Goal: Task Accomplishment & Management: Manage account settings

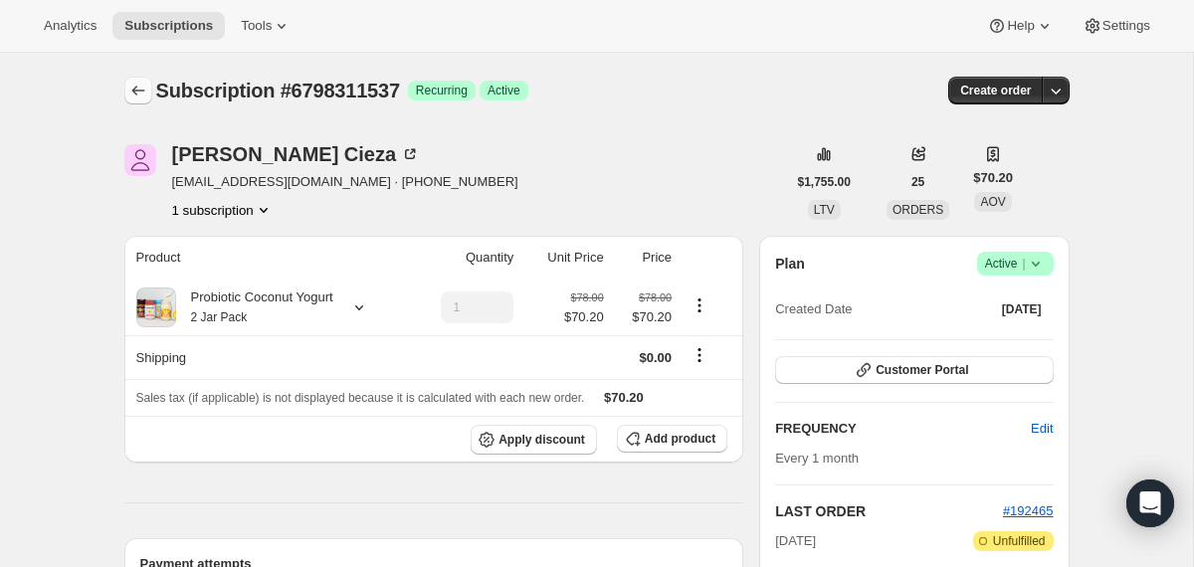
click at [131, 79] on button "Subscriptions" at bounding box center [138, 91] width 28 height 28
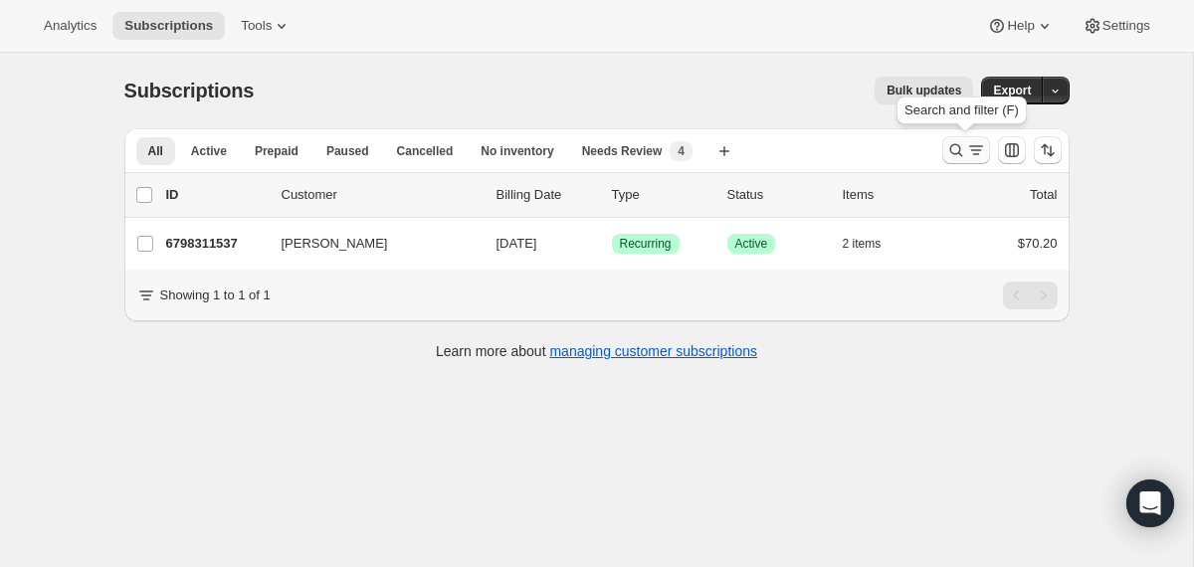
click at [957, 146] on icon "Search and filter results" at bounding box center [956, 150] width 20 height 20
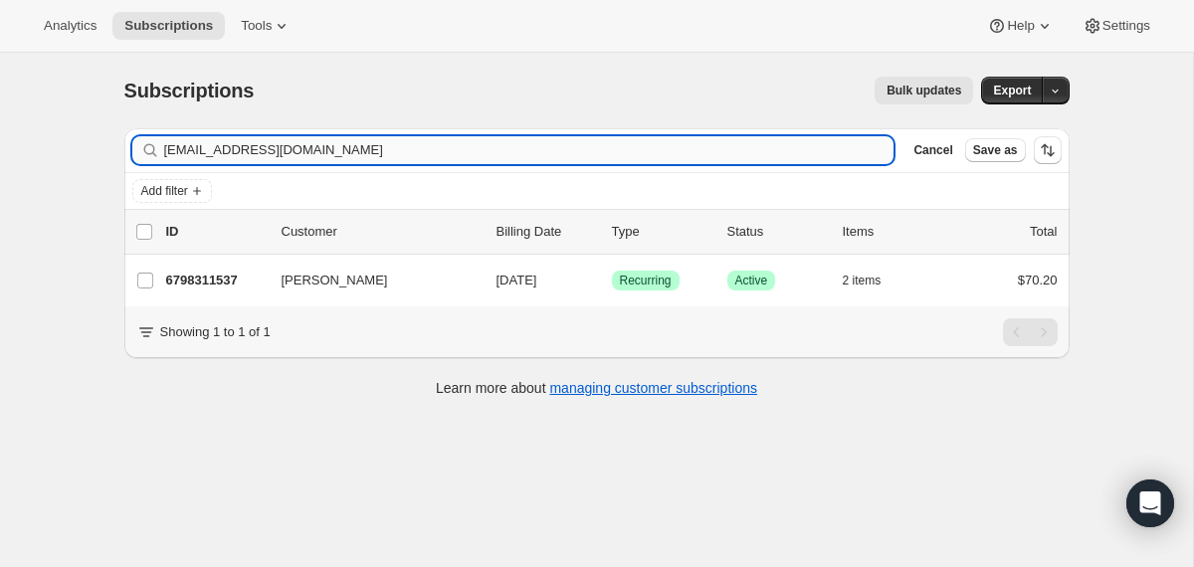
click at [705, 141] on input "[EMAIL_ADDRESS][DOMAIN_NAME]" at bounding box center [529, 150] width 730 height 28
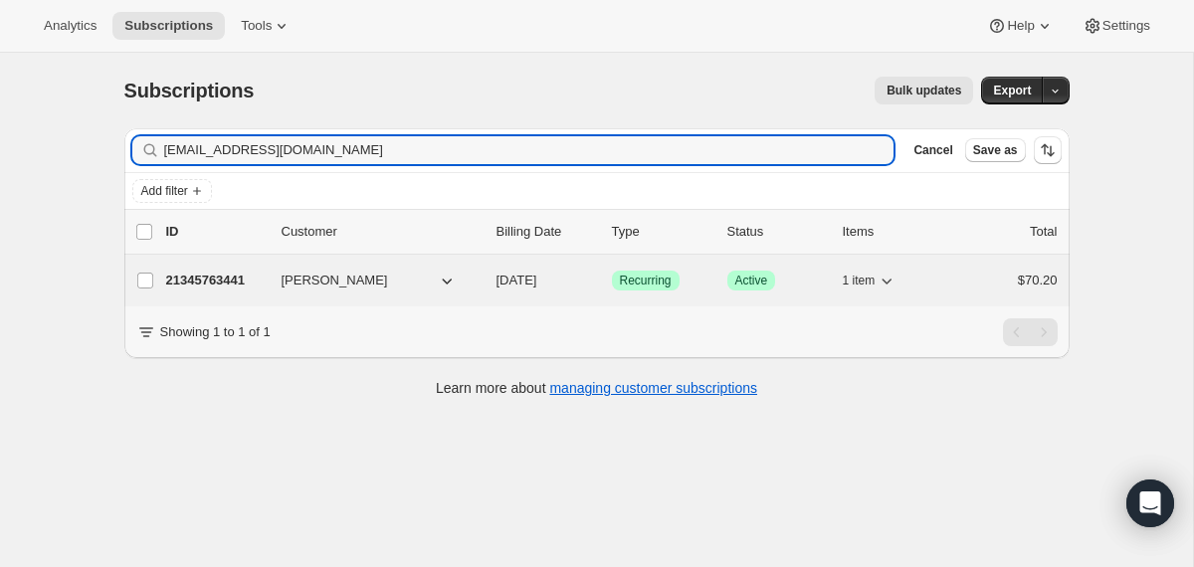
type input "[EMAIL_ADDRESS][DOMAIN_NAME]"
click at [492, 277] on div "21345763441 [PERSON_NAME] [DATE] Success Recurring Success Active 1 item $70.20" at bounding box center [612, 281] width 892 height 28
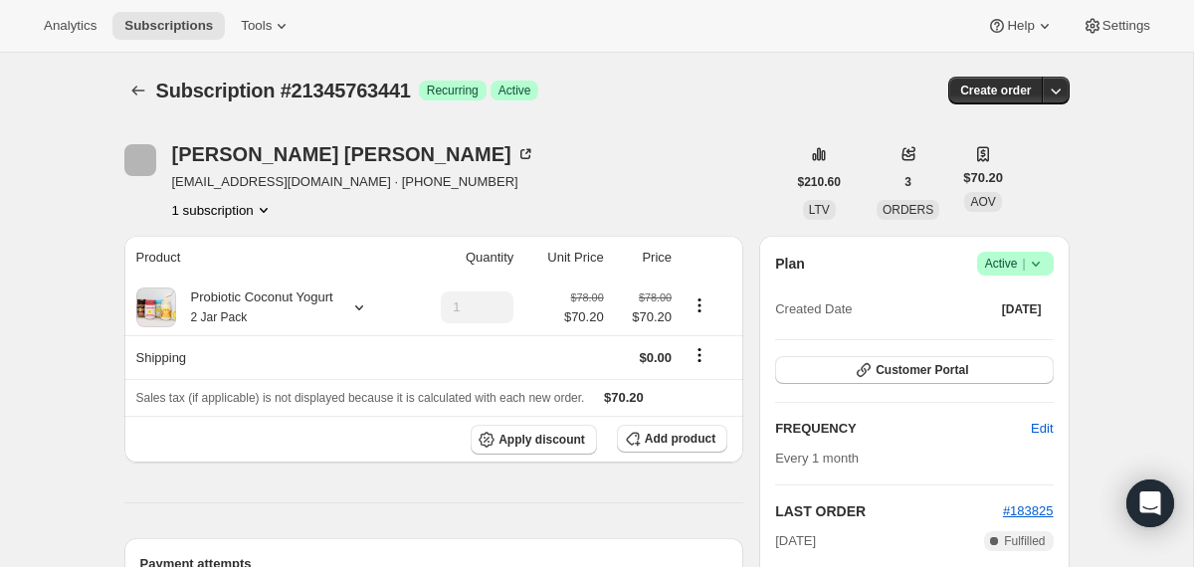
click at [1049, 258] on span "Success Active |" at bounding box center [1015, 264] width 77 height 24
click at [1020, 340] on span "Cancel subscription" at bounding box center [1007, 336] width 112 height 15
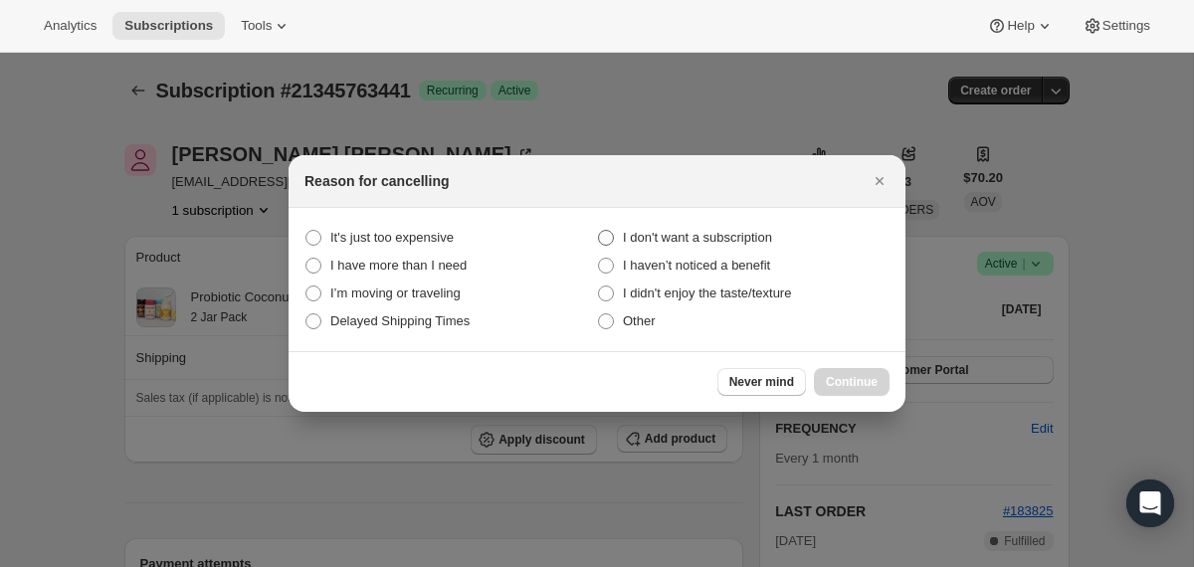
click at [763, 245] on span "I don't want a subscription" at bounding box center [697, 238] width 149 height 20
click at [599, 231] on subscription "I don't want a subscription" at bounding box center [598, 230] width 1 height 1
radio subscription "true"
click at [833, 378] on span "Continue" at bounding box center [852, 382] width 52 height 16
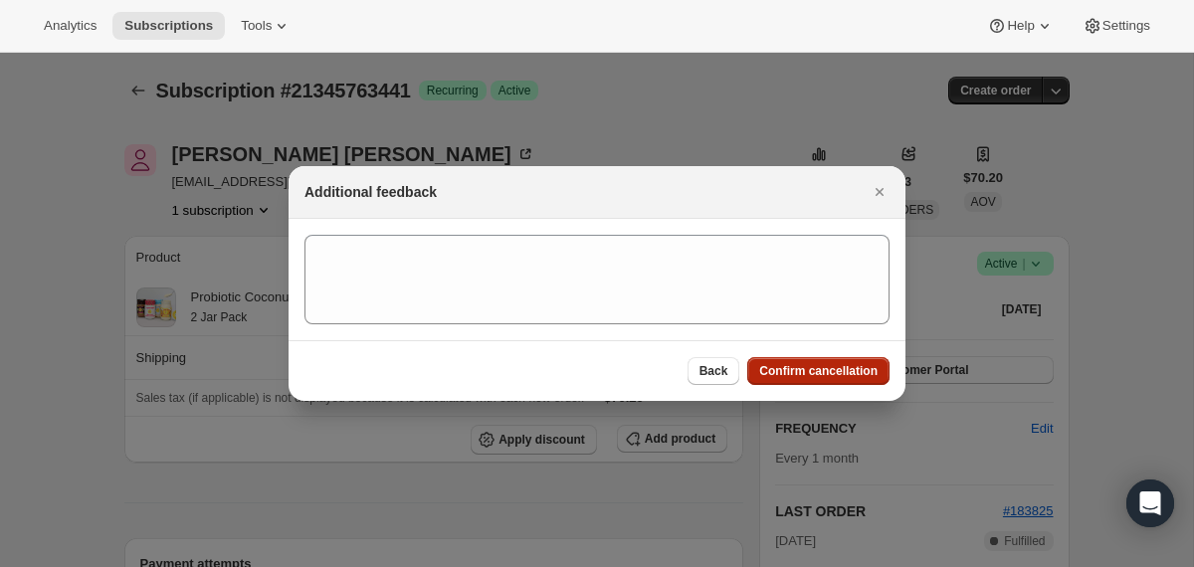
click at [833, 378] on span "Confirm cancellation" at bounding box center [818, 371] width 118 height 16
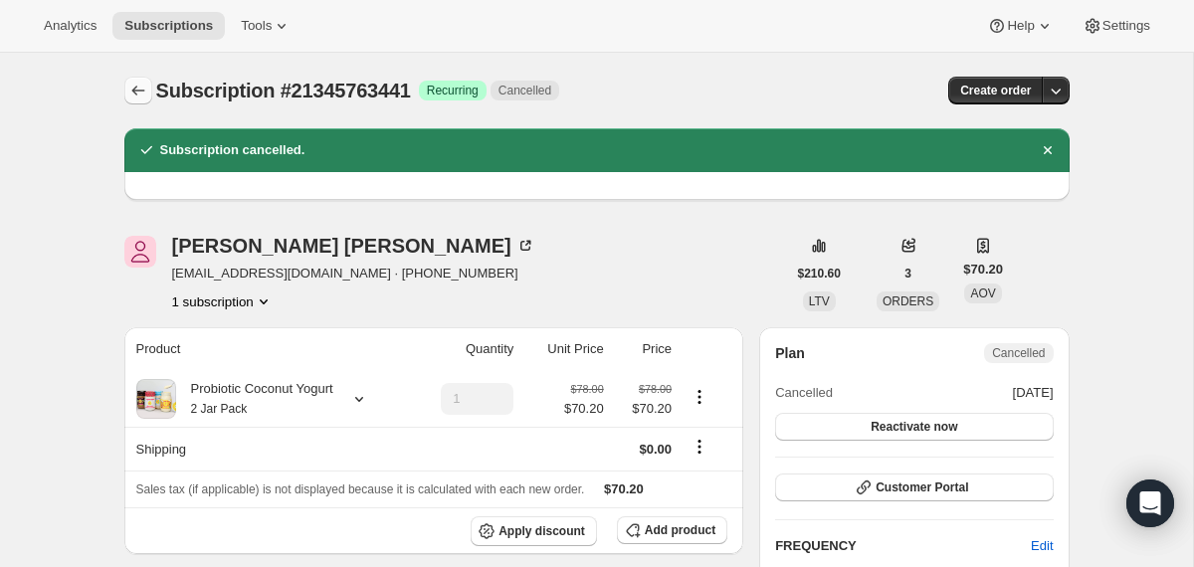
click at [130, 95] on icon "Subscriptions" at bounding box center [138, 91] width 20 height 20
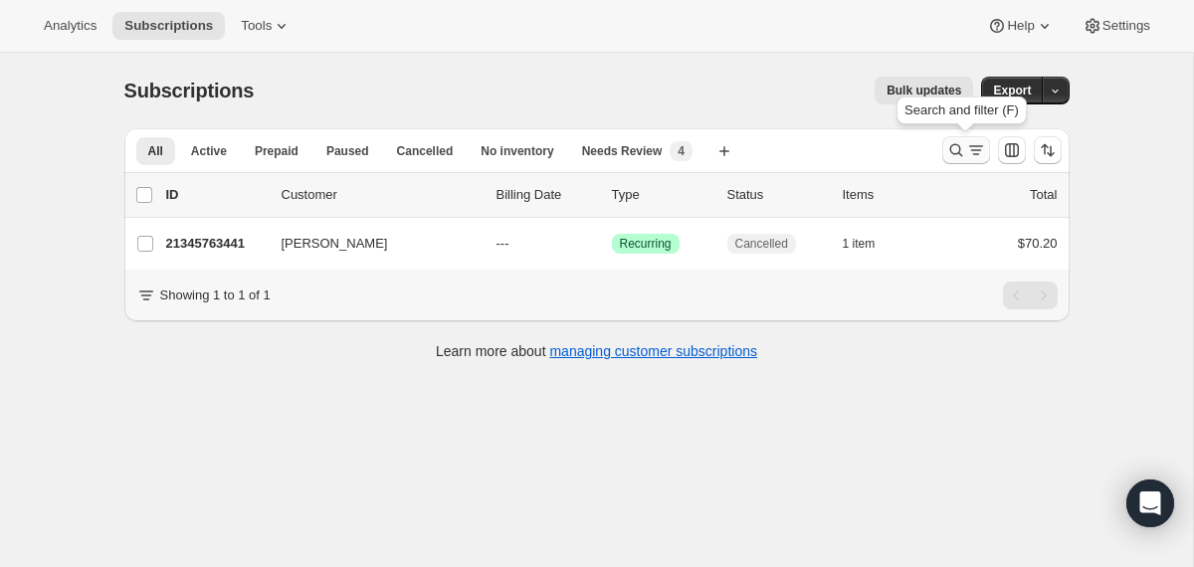
click at [953, 154] on icon "Search and filter results" at bounding box center [955, 150] width 13 height 13
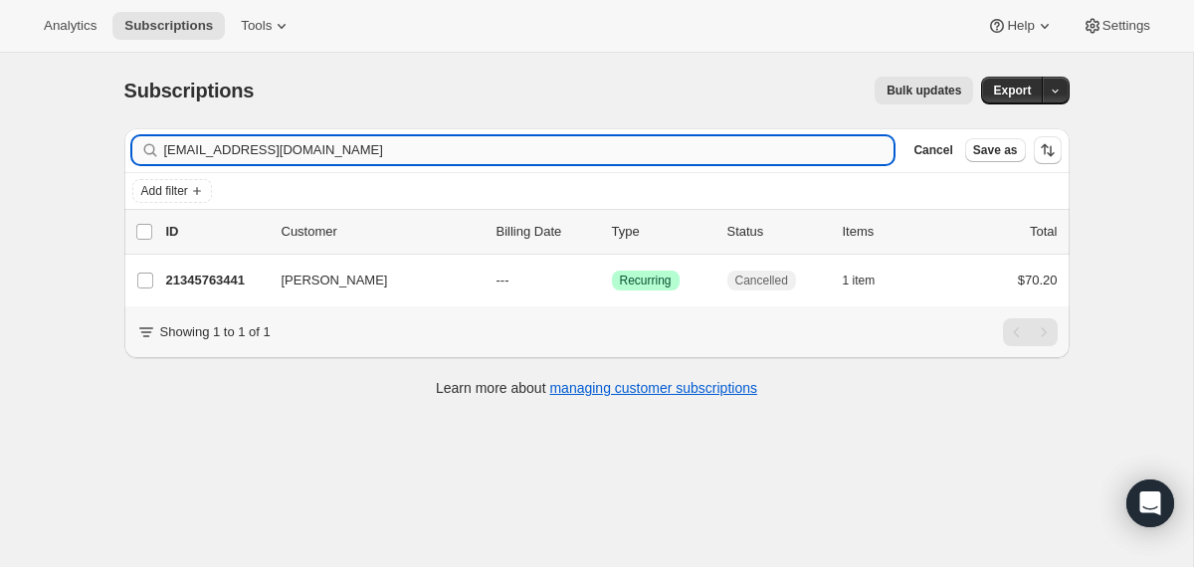
click at [712, 155] on input "[EMAIL_ADDRESS][DOMAIN_NAME]" at bounding box center [529, 150] width 730 height 28
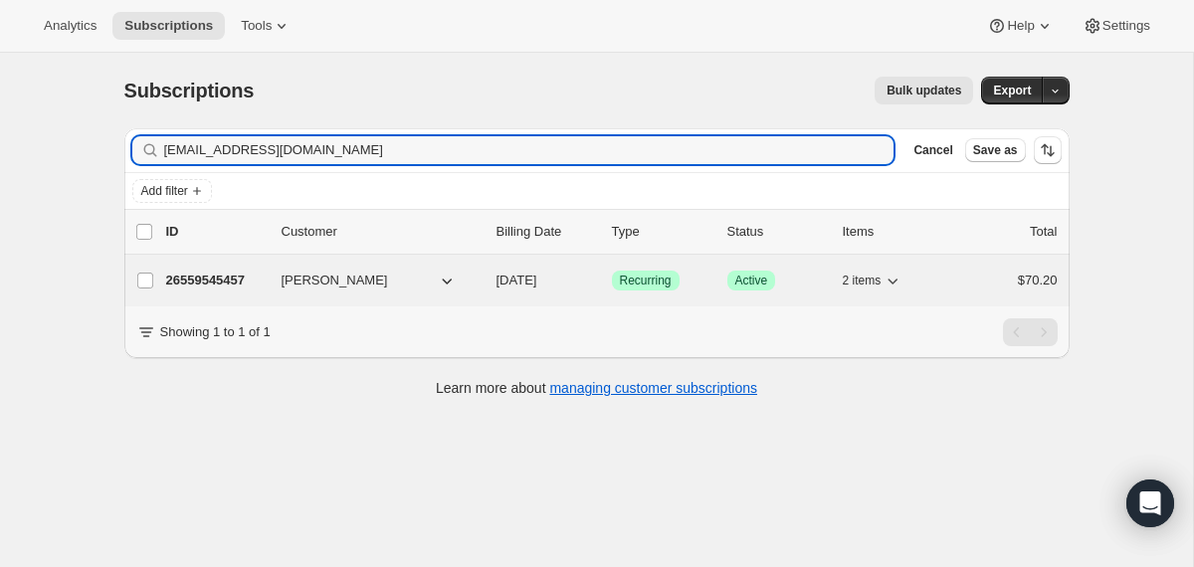
type input "[EMAIL_ADDRESS][DOMAIN_NAME]"
click at [493, 288] on div "26559545457 [PERSON_NAME] [DATE] Success Recurring Success Active 2 items $70.20" at bounding box center [612, 281] width 892 height 28
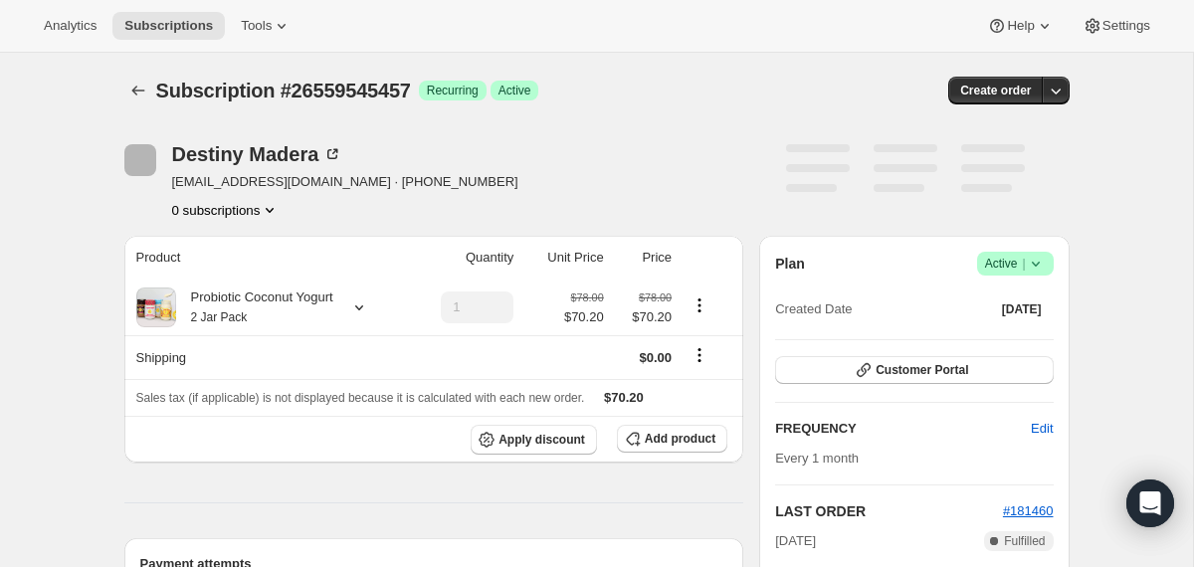
click at [1039, 269] on icon at bounding box center [1036, 264] width 20 height 20
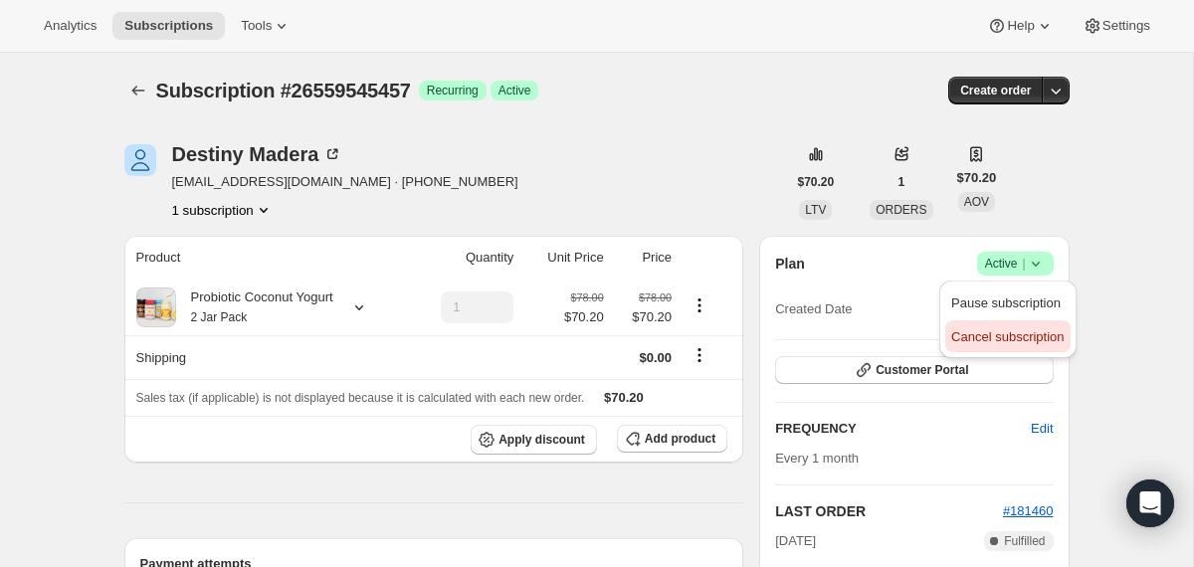
click at [1018, 331] on span "Cancel subscription" at bounding box center [1007, 336] width 112 height 15
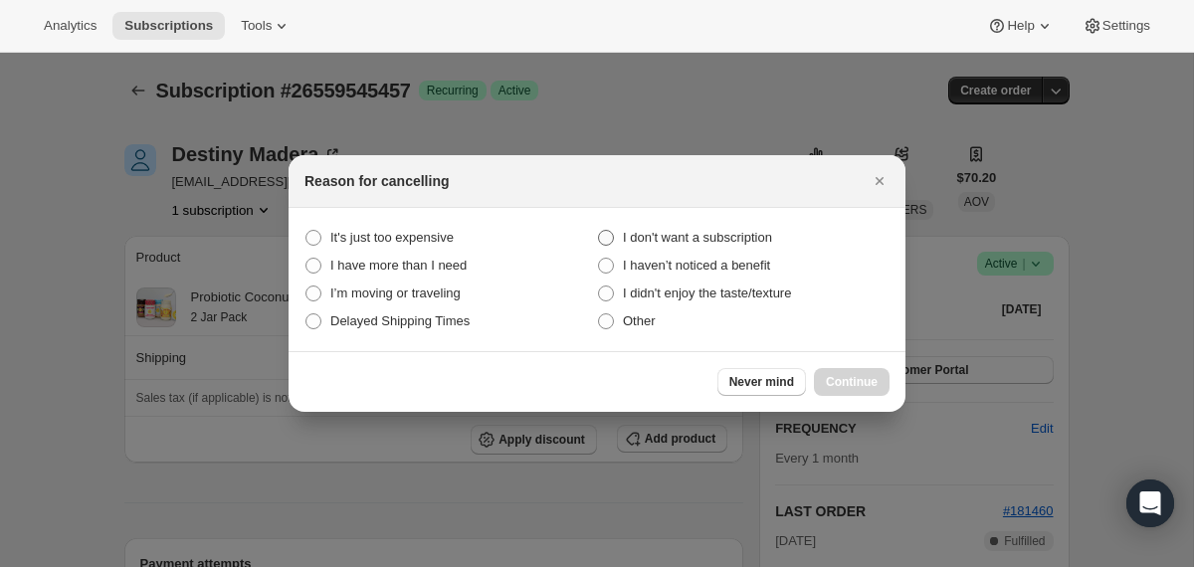
click at [765, 235] on span "I don't want a subscription" at bounding box center [697, 237] width 149 height 15
click at [599, 231] on subscription "I don't want a subscription" at bounding box center [598, 230] width 1 height 1
radio subscription "true"
click at [847, 381] on span "Continue" at bounding box center [852, 382] width 52 height 16
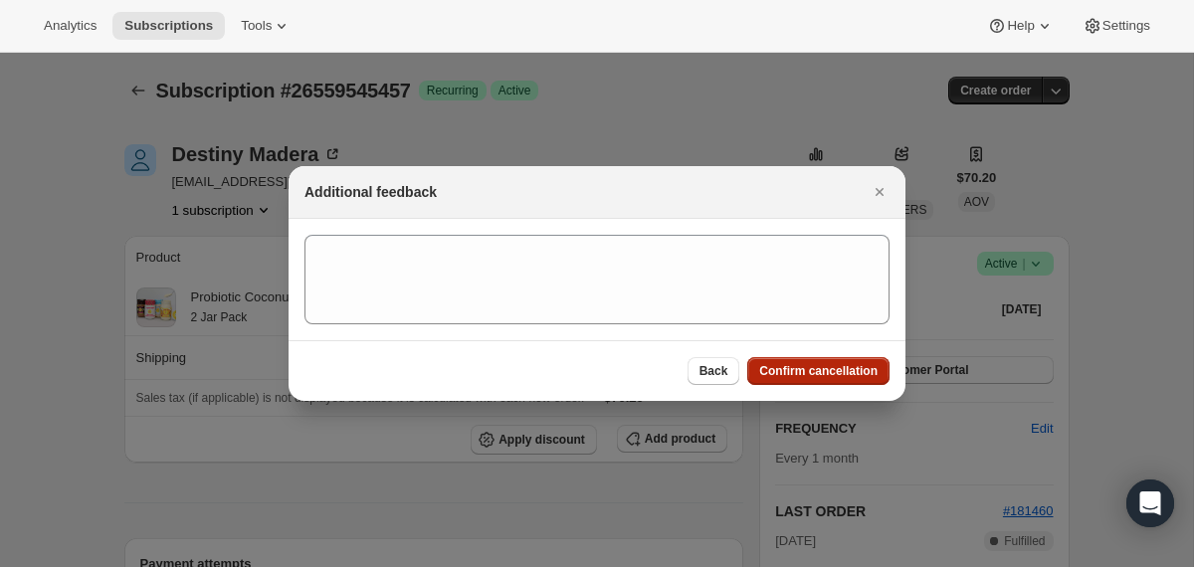
click at [845, 379] on button "Confirm cancellation" at bounding box center [818, 371] width 142 height 28
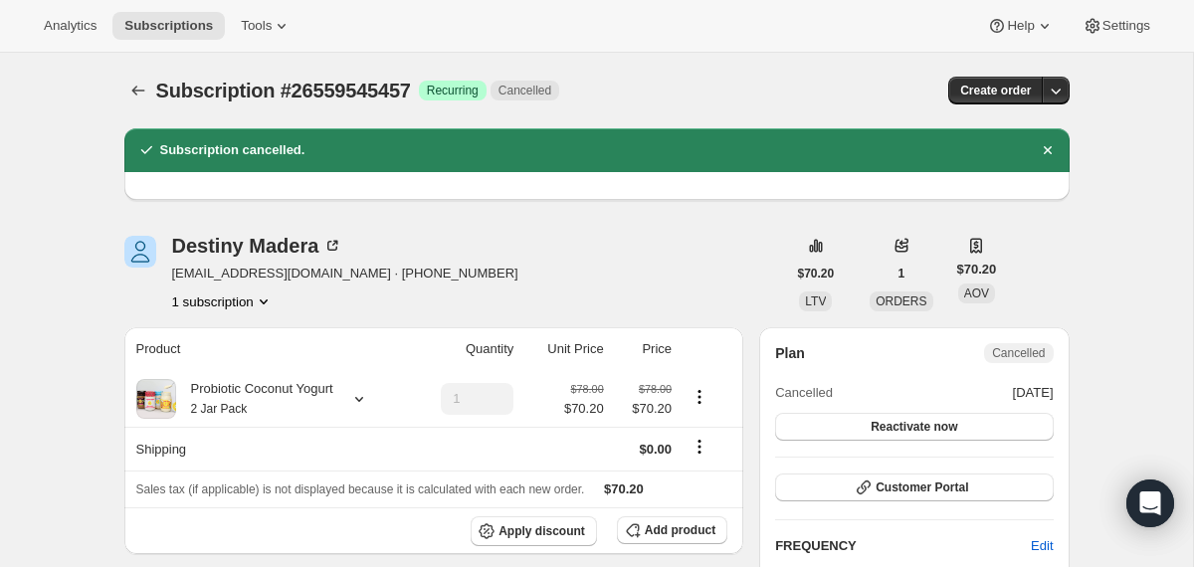
click at [137, 91] on icon "Subscriptions" at bounding box center [138, 91] width 20 height 20
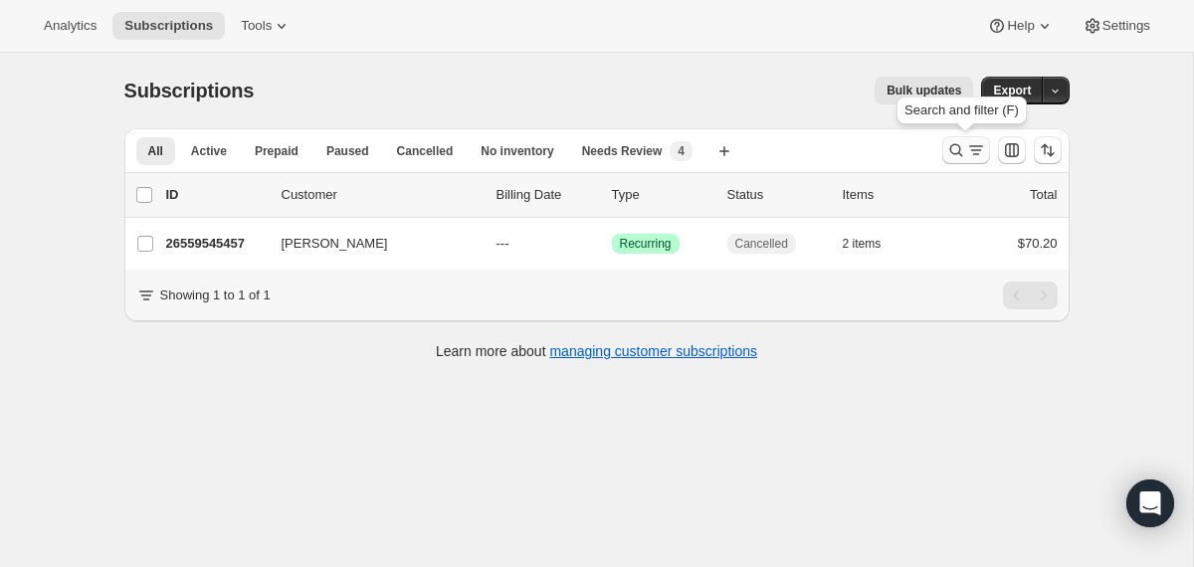
click at [950, 151] on icon "Search and filter results" at bounding box center [955, 150] width 13 height 13
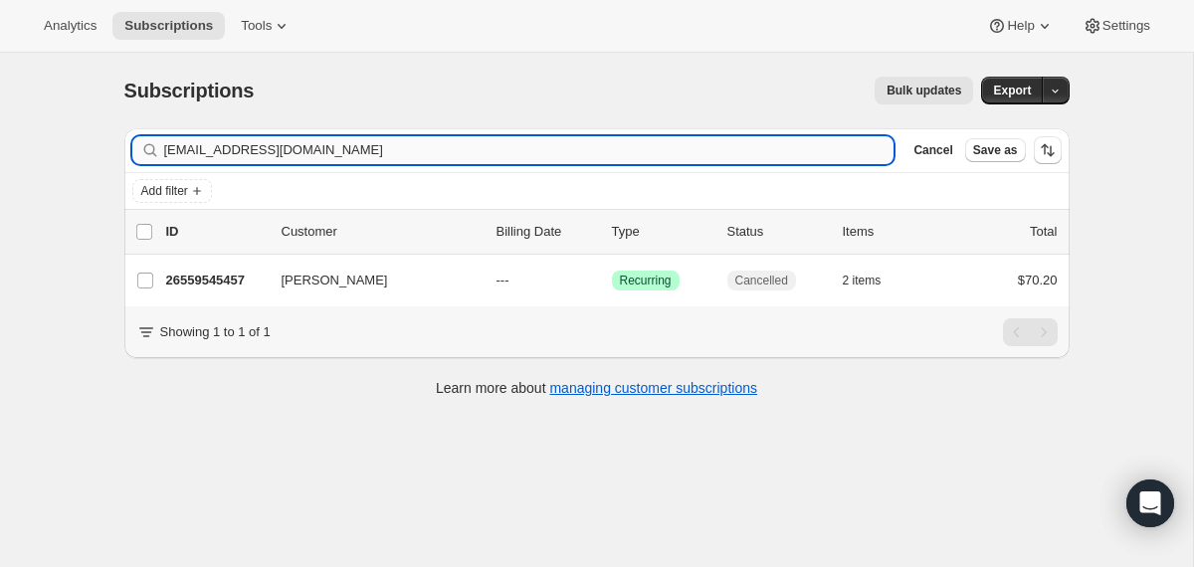
click at [742, 151] on input "[EMAIL_ADDRESS][DOMAIN_NAME]" at bounding box center [529, 150] width 730 height 28
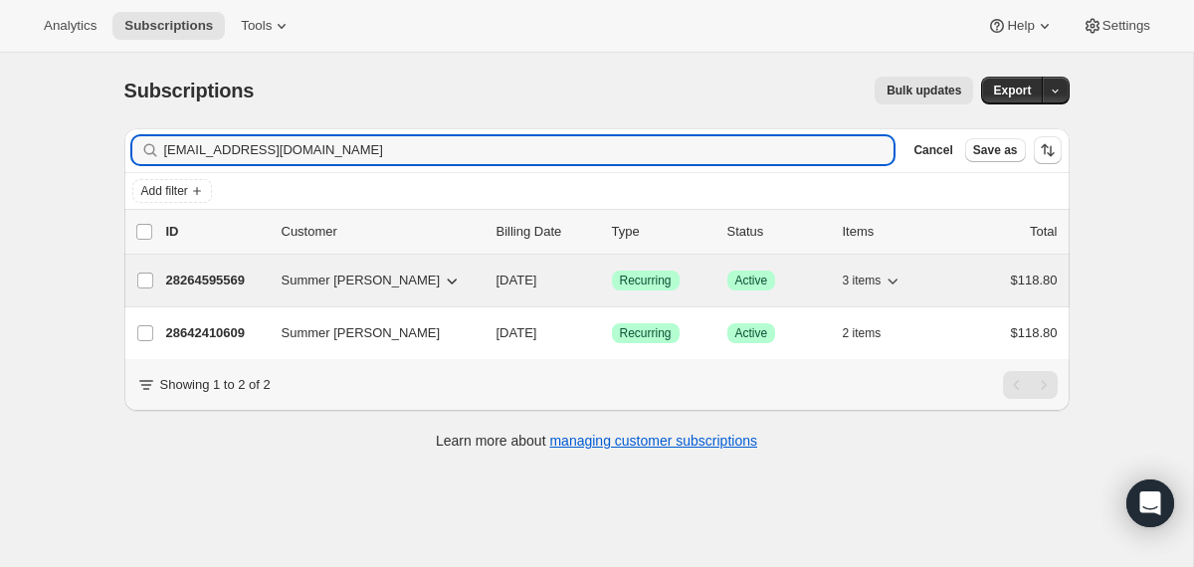
type input "[EMAIL_ADDRESS][DOMAIN_NAME]"
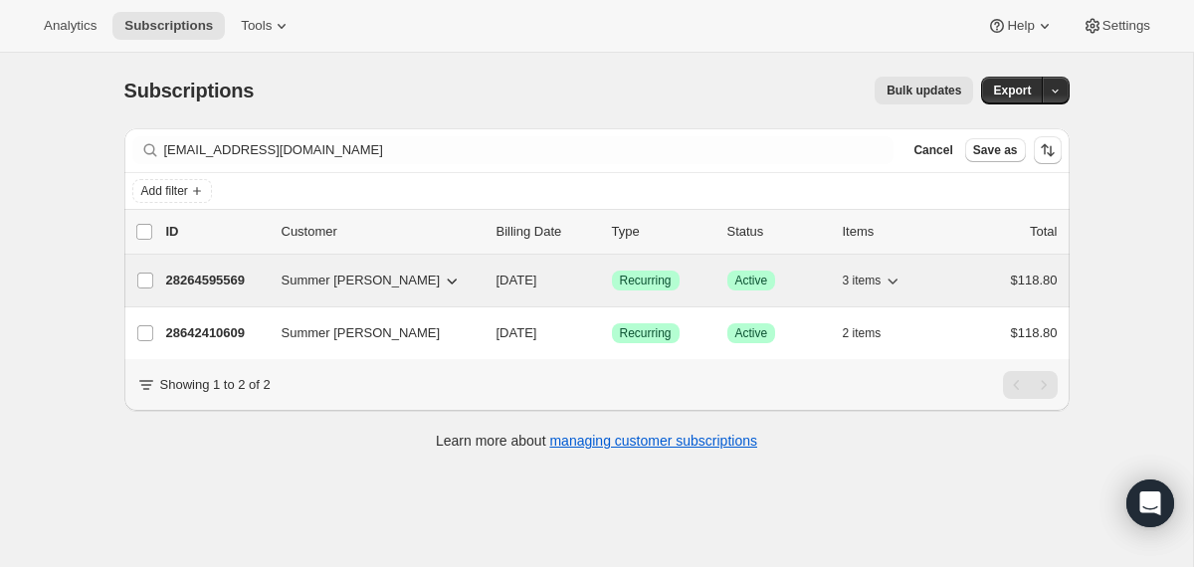
click at [490, 283] on div "28264595569 Summer [PERSON_NAME] [DATE] Success Recurring Success Active 3 item…" at bounding box center [612, 281] width 892 height 28
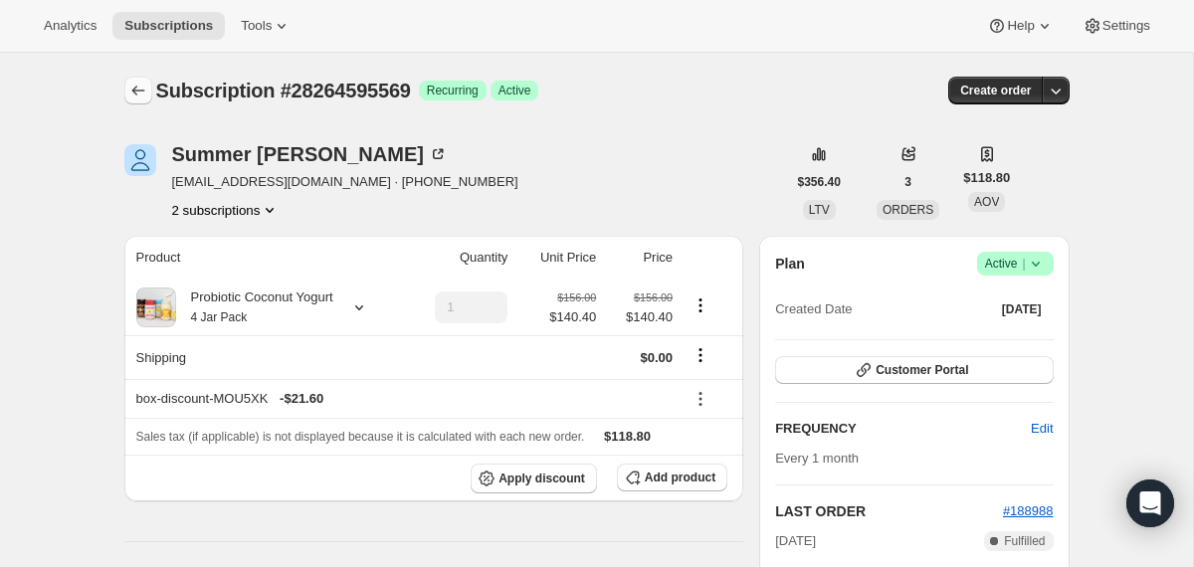
click at [131, 99] on icon "Subscriptions" at bounding box center [138, 91] width 20 height 20
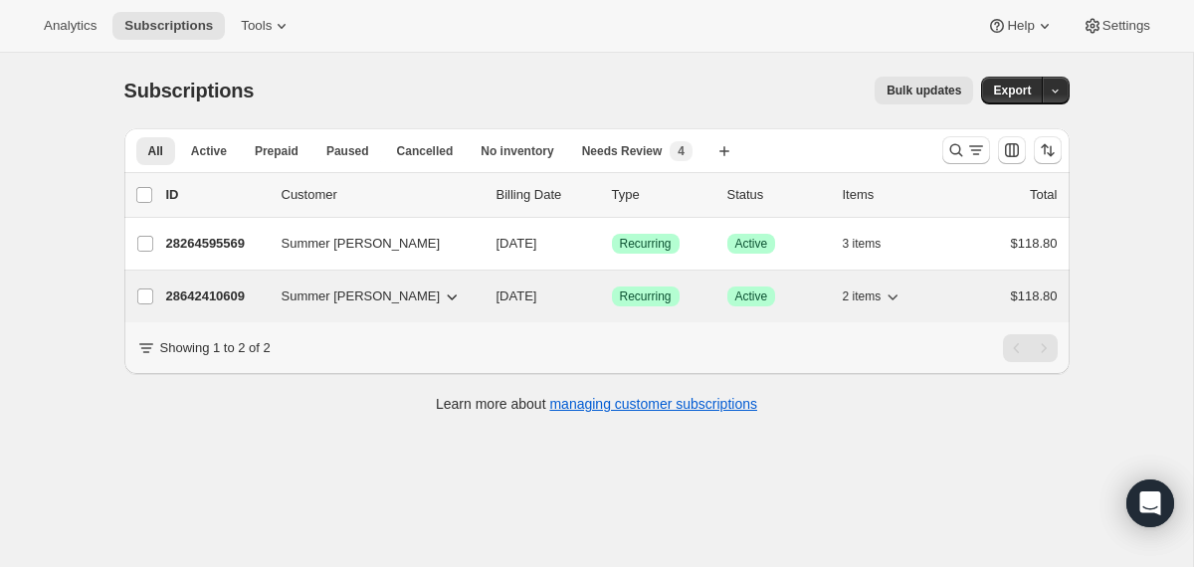
click at [489, 295] on div "28642410609 Summer [PERSON_NAME] [DATE] Success Recurring Success Active 2 item…" at bounding box center [612, 297] width 892 height 28
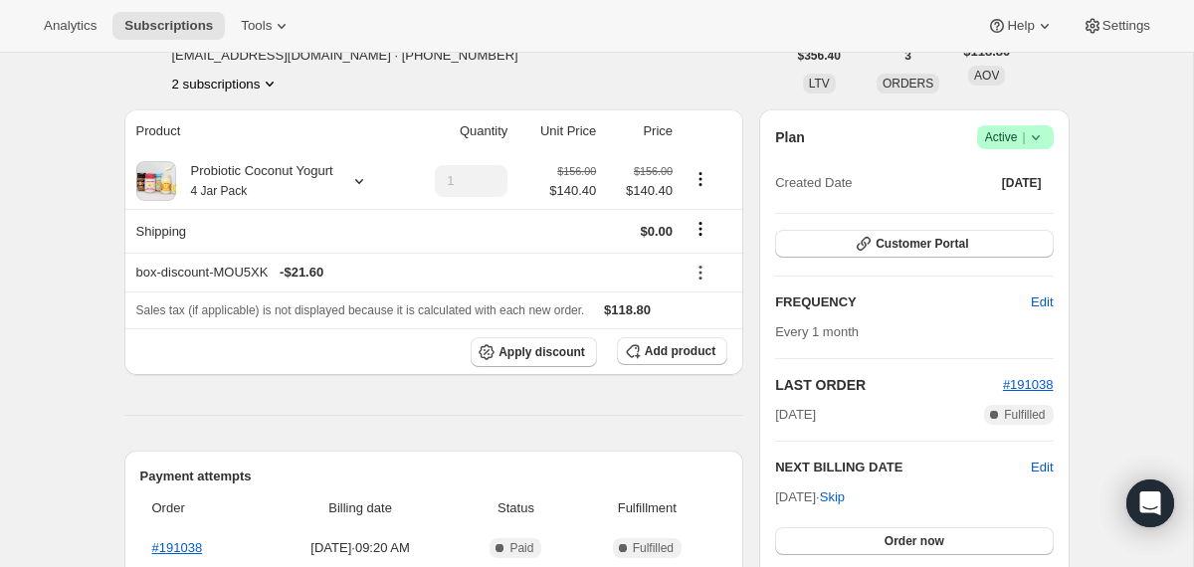
scroll to position [73, 0]
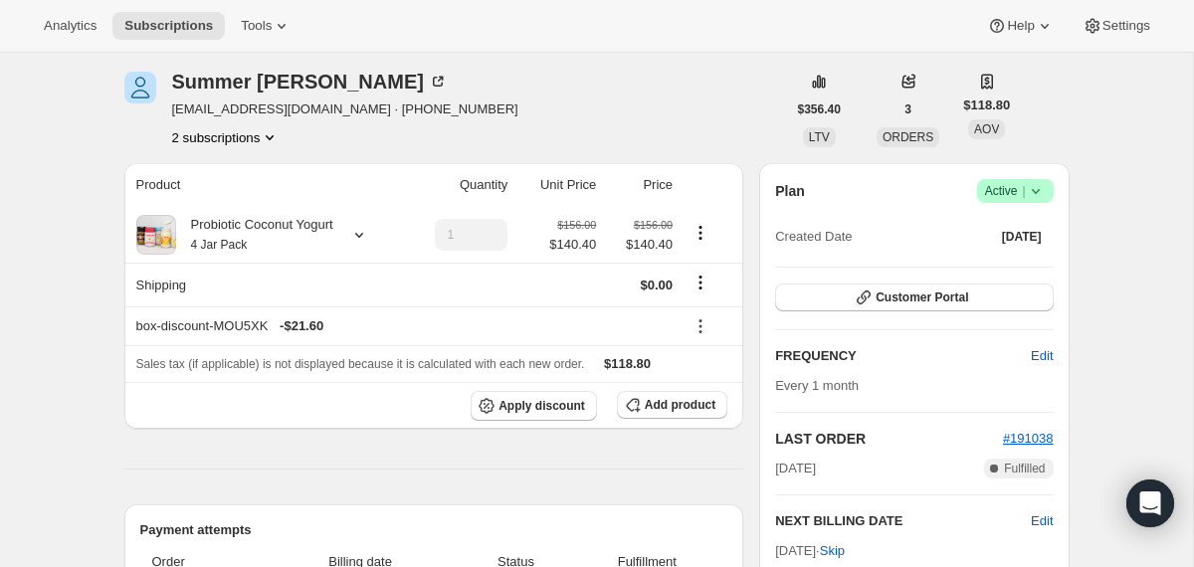
click at [1037, 189] on icon at bounding box center [1036, 191] width 20 height 20
click at [1011, 267] on span "Cancel subscription" at bounding box center [1007, 264] width 112 height 15
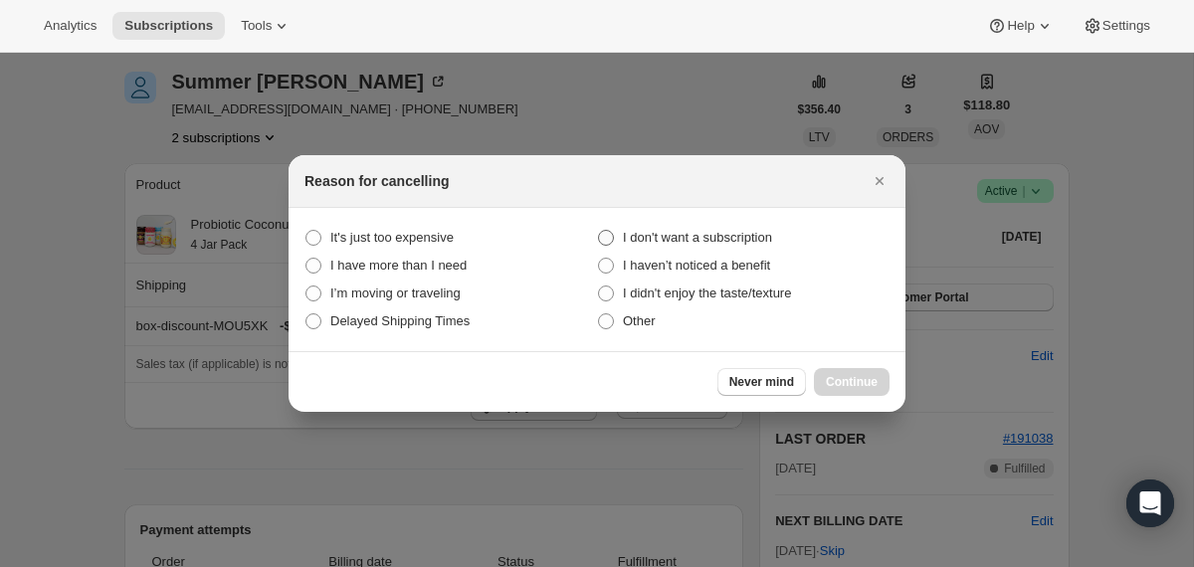
click at [768, 231] on span "I don't want a subscription" at bounding box center [697, 237] width 149 height 15
click at [599, 231] on subscription "I don't want a subscription" at bounding box center [598, 230] width 1 height 1
radio subscription "true"
click at [847, 382] on span "Continue" at bounding box center [852, 382] width 52 height 16
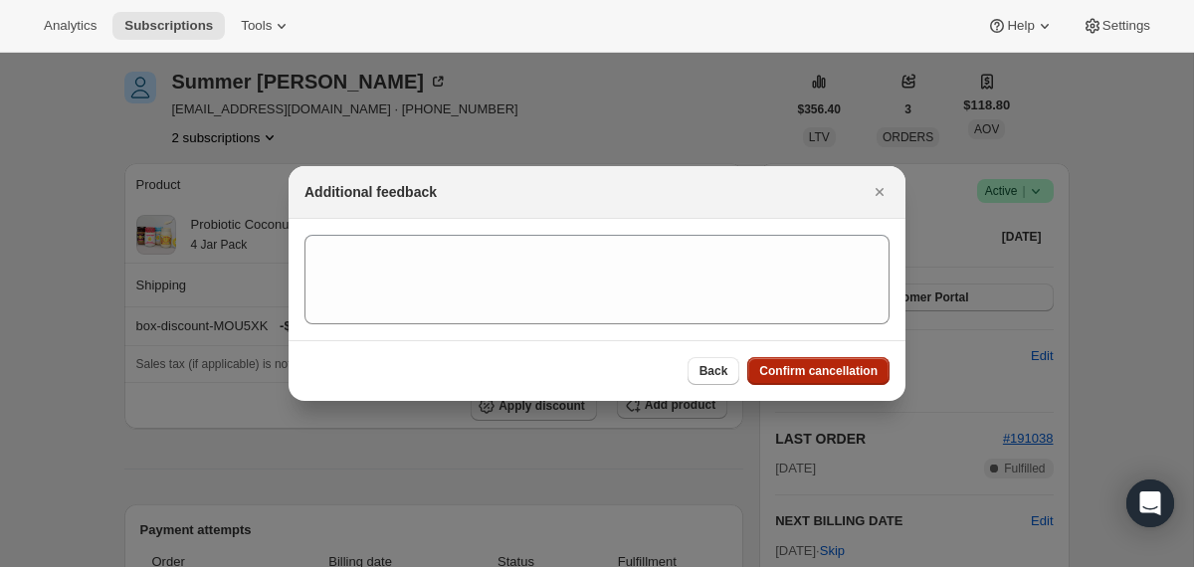
click at [846, 381] on button "Confirm cancellation" at bounding box center [818, 371] width 142 height 28
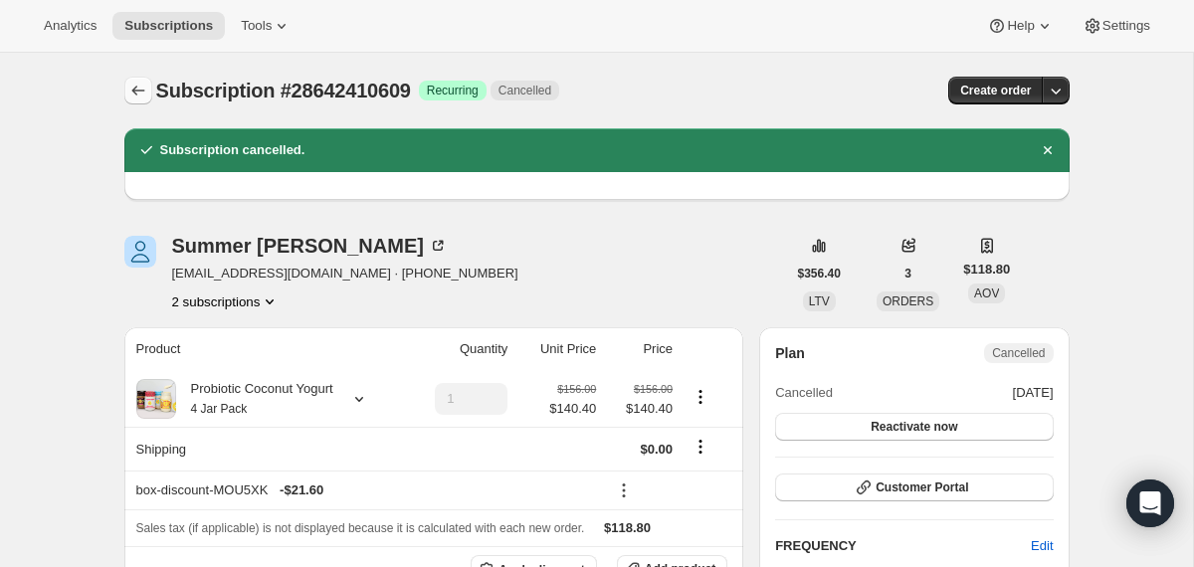
click at [136, 93] on icon "Subscriptions" at bounding box center [138, 91] width 20 height 20
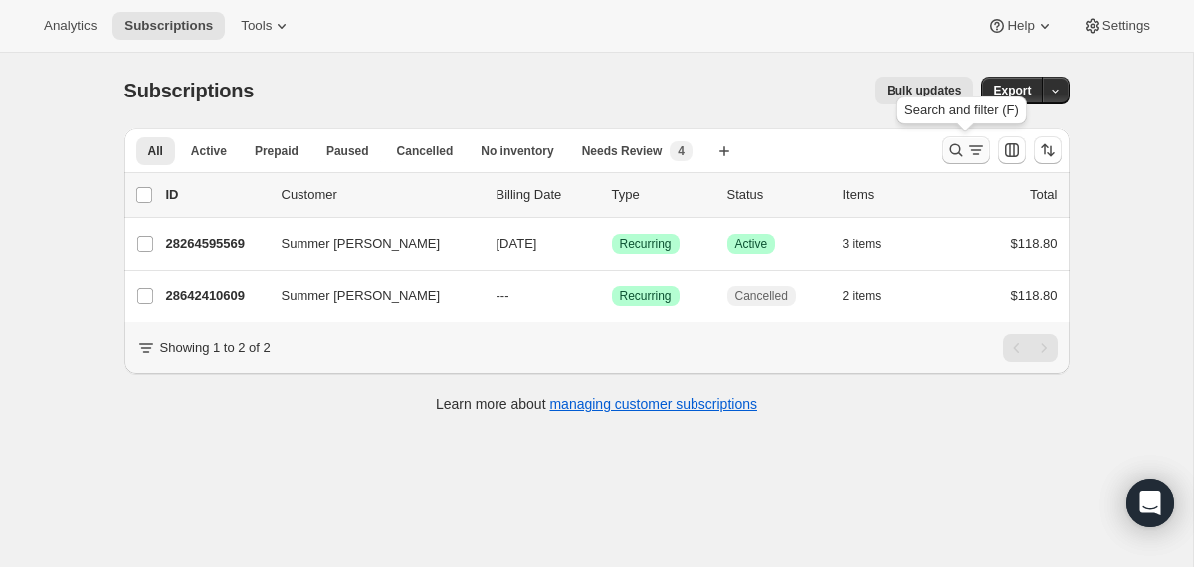
click at [950, 153] on icon "Search and filter results" at bounding box center [955, 150] width 13 height 13
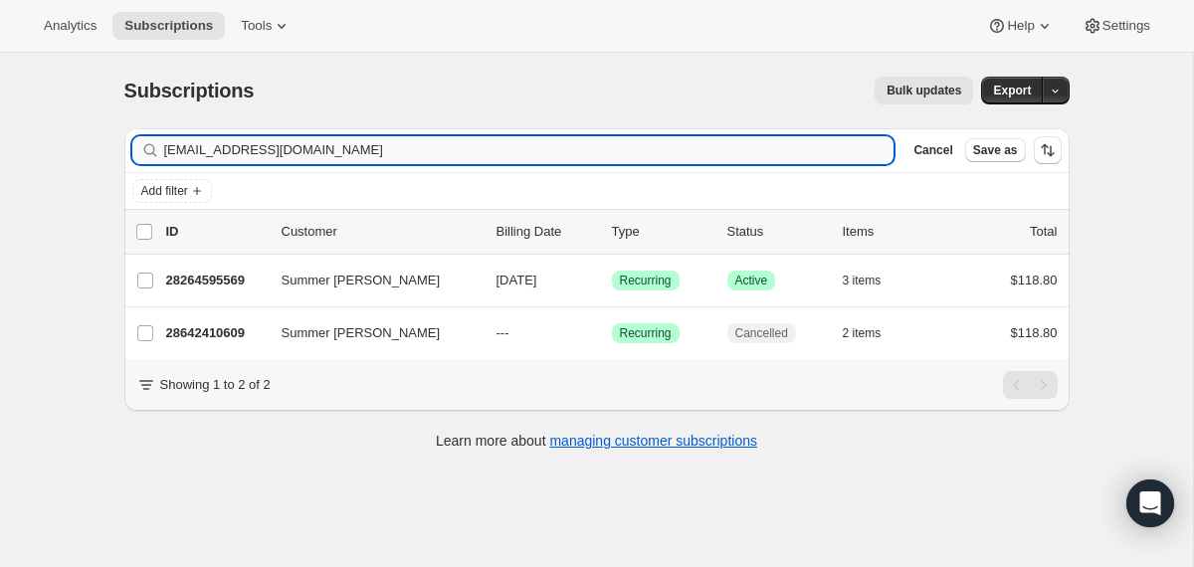
click at [831, 148] on input "[EMAIL_ADDRESS][DOMAIN_NAME]" at bounding box center [529, 150] width 730 height 28
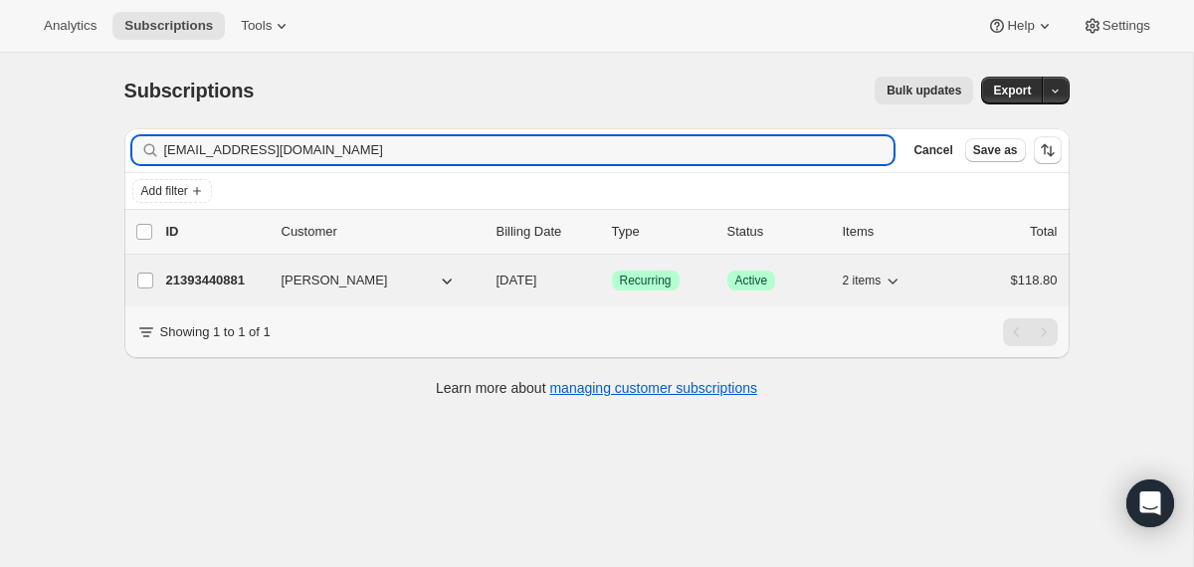
type input "[EMAIL_ADDRESS][DOMAIN_NAME]"
click at [488, 285] on div "21393440881 [PERSON_NAME] [DATE] Success Recurring Success Active 2 items $118.…" at bounding box center [612, 281] width 892 height 28
